Goal: Information Seeking & Learning: Learn about a topic

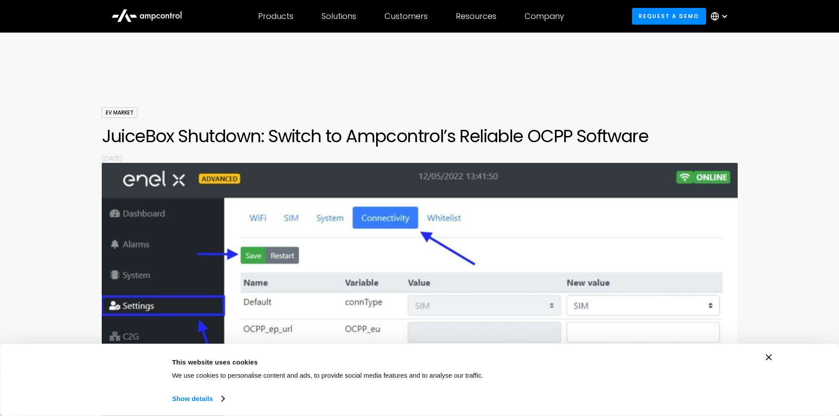
click at [767, 356] on icon "Close banner" at bounding box center [769, 357] width 6 height 6
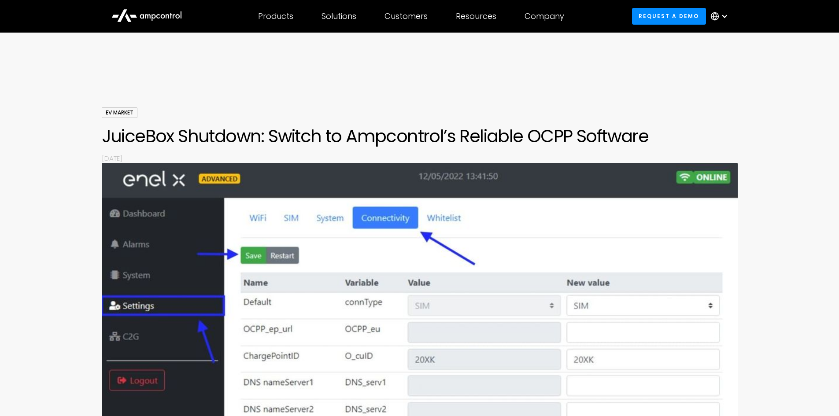
click at [759, 338] on div "EV Market JuiceBox Shutdown: Switch to Ampcontrol’s Reliable OCPP Software By […" at bounding box center [419, 303] width 839 height 392
